Goal: Browse casually

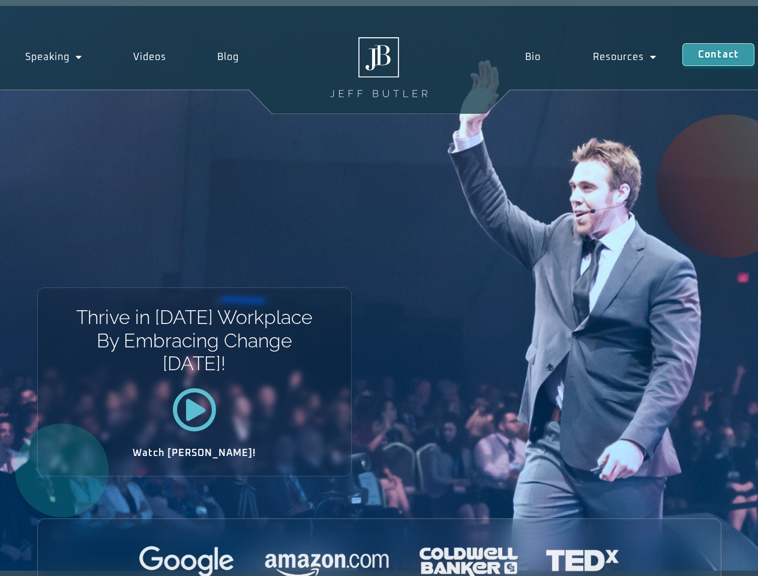
click at [378, 288] on div "Thrive in [DATE] Workplace By Embracing Change [DATE]! Watch [PERSON_NAME]!" at bounding box center [379, 288] width 758 height 564
